Goal: Check status: Check status

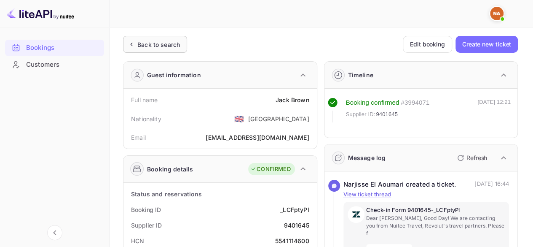
click at [134, 42] on icon at bounding box center [131, 44] width 9 height 8
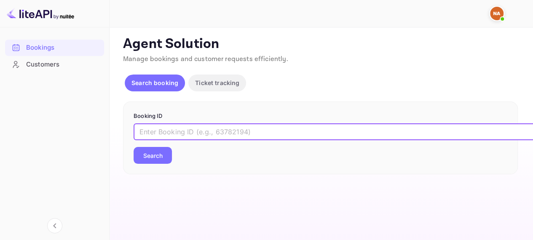
click at [224, 132] on input "text" at bounding box center [345, 132] width 422 height 17
paste input "9446416"
type input "9446416"
click at [134, 147] on button "Search" at bounding box center [153, 155] width 38 height 17
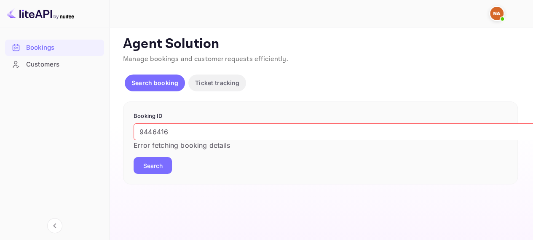
click at [154, 170] on button "Search" at bounding box center [153, 165] width 38 height 17
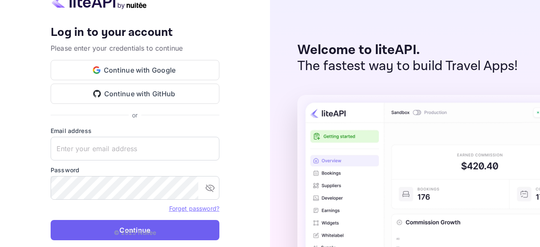
type input "n.elaoumari+agent@nuitee.com"
click at [139, 226] on button "Continue" at bounding box center [135, 230] width 169 height 20
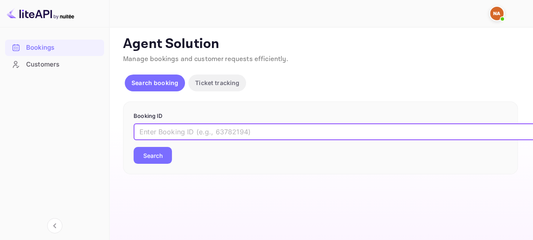
click at [239, 131] on input "text" at bounding box center [345, 132] width 422 height 17
paste input "9446416"
type input "9446416"
click at [134, 147] on button "Search" at bounding box center [153, 155] width 38 height 17
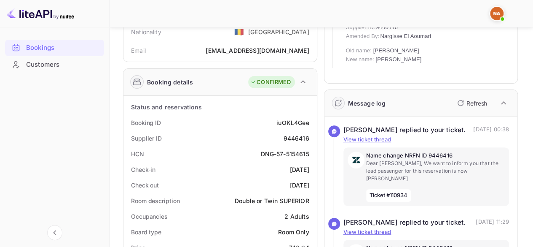
scroll to position [88, 0]
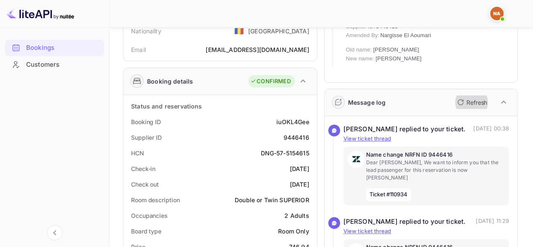
click at [471, 96] on button "Refresh" at bounding box center [471, 101] width 38 height 13
click at [467, 101] on p "Refresh" at bounding box center [477, 102] width 21 height 9
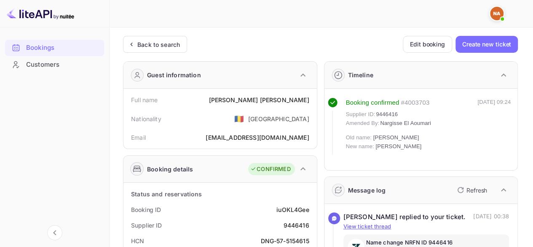
scroll to position [116, 0]
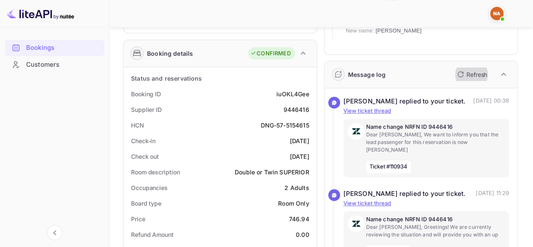
click at [460, 77] on icon "button" at bounding box center [461, 74] width 10 height 10
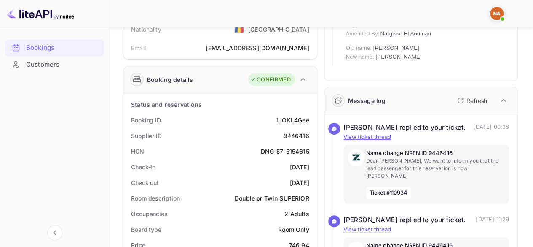
scroll to position [90, 0]
click at [467, 94] on button "Refresh" at bounding box center [471, 99] width 38 height 13
click at [464, 101] on icon "button" at bounding box center [461, 100] width 10 height 10
click at [463, 99] on icon "button" at bounding box center [461, 100] width 10 height 10
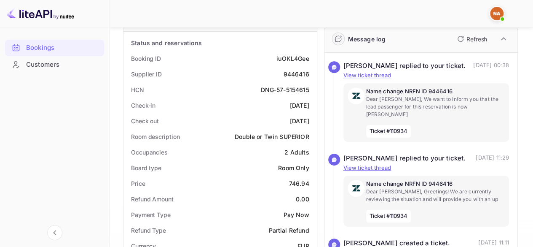
scroll to position [0, 0]
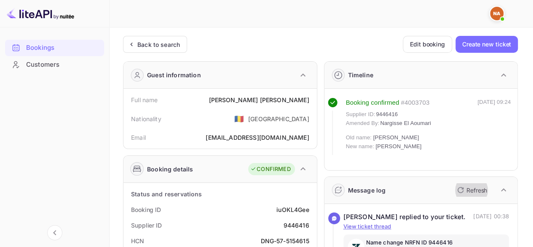
click at [469, 188] on p "Refresh" at bounding box center [477, 190] width 21 height 9
click at [473, 190] on p "Refresh" at bounding box center [477, 190] width 21 height 9
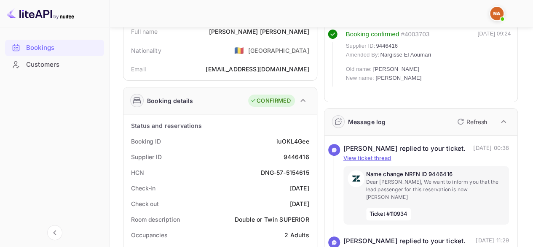
scroll to position [74, 0]
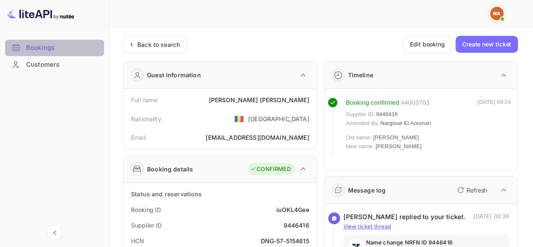
click at [89, 45] on div "Bookings" at bounding box center [63, 48] width 74 height 10
click at [160, 38] on div "Back to search" at bounding box center [155, 44] width 64 height 17
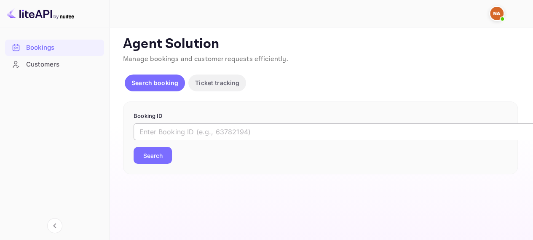
click at [192, 135] on input "text" at bounding box center [345, 132] width 422 height 17
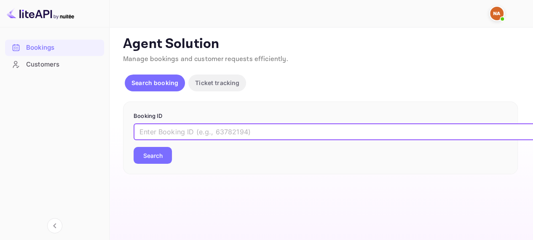
paste input "9446416"
type input "9446416"
click at [134, 147] on button "Search" at bounding box center [153, 155] width 38 height 17
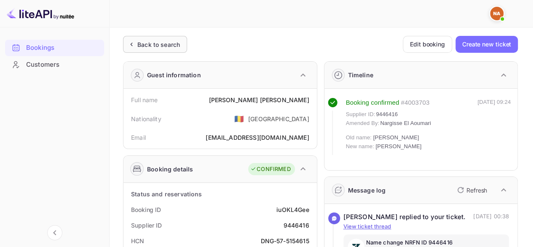
click at [141, 41] on div "Back to search" at bounding box center [158, 44] width 43 height 9
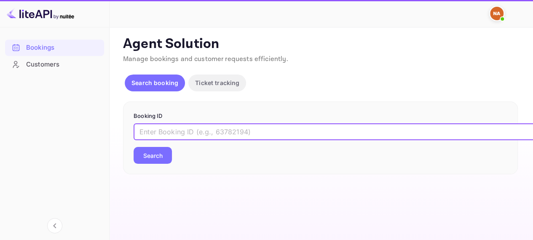
click at [173, 129] on input "text" at bounding box center [345, 132] width 422 height 17
paste input "9446416"
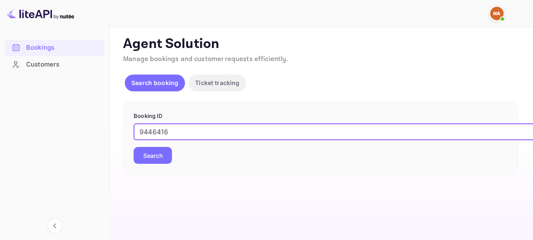
type input "9446416"
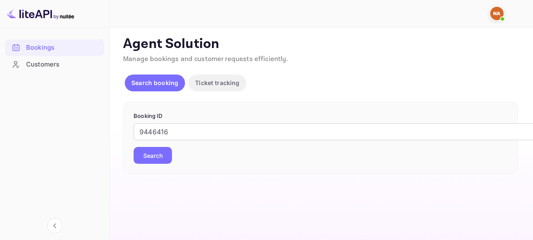
click at [155, 150] on button "Search" at bounding box center [153, 155] width 38 height 17
